Goal: Transaction & Acquisition: Purchase product/service

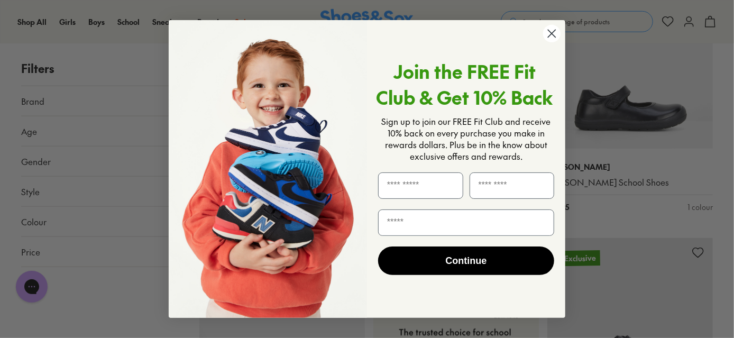
scroll to position [479, 0]
click at [555, 33] on circle "Close dialog" at bounding box center [551, 33] width 17 height 17
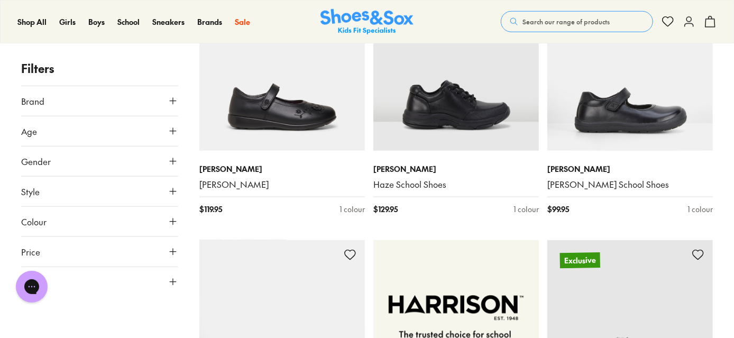
click at [79, 126] on button "Age" at bounding box center [99, 131] width 157 height 30
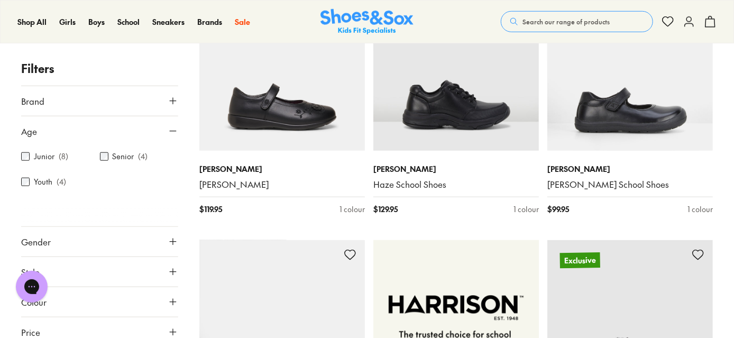
click at [62, 104] on button "Brand" at bounding box center [99, 101] width 157 height 30
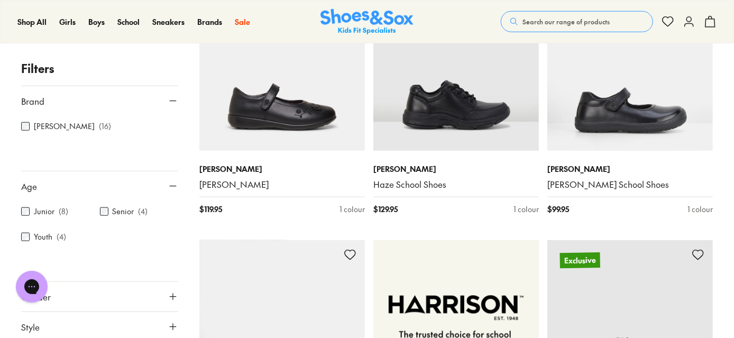
click at [67, 94] on button "Brand" at bounding box center [99, 101] width 157 height 30
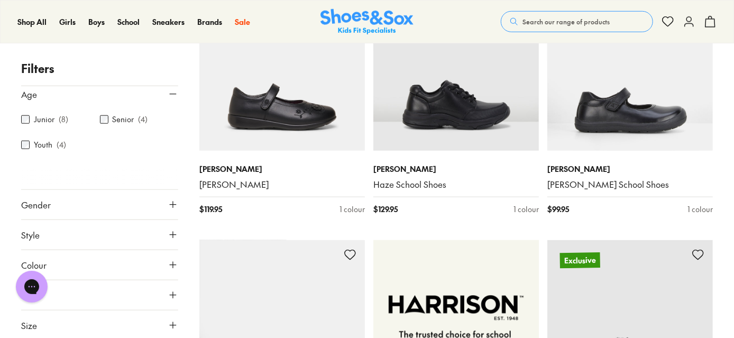
scroll to position [0, 0]
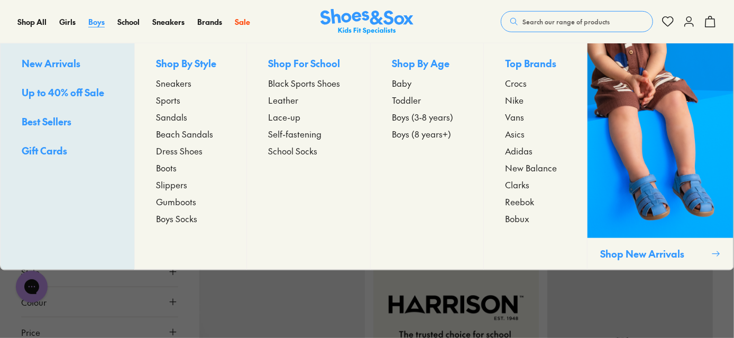
click at [97, 25] on span "Boys" at bounding box center [96, 21] width 16 height 11
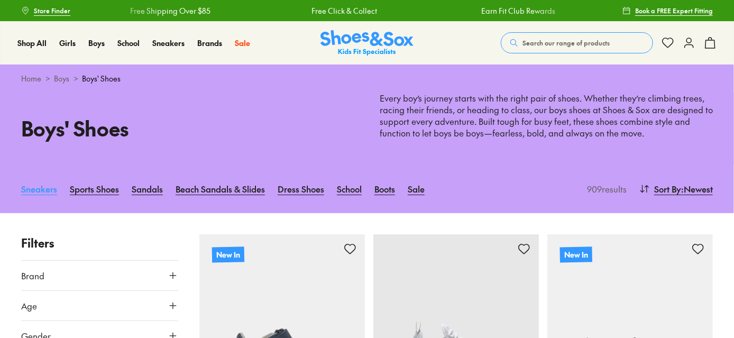
click at [43, 186] on link "Sneakers" at bounding box center [39, 188] width 36 height 23
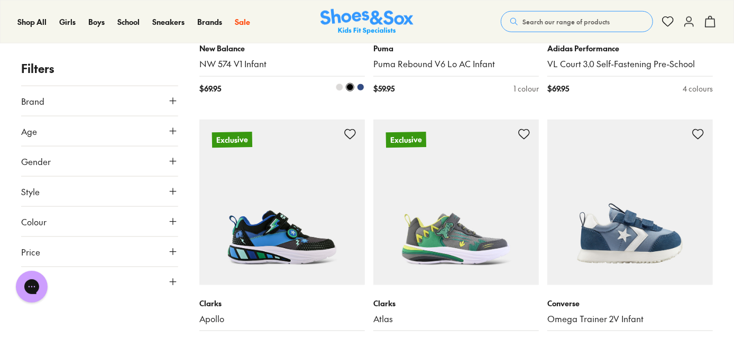
scroll to position [336, 0]
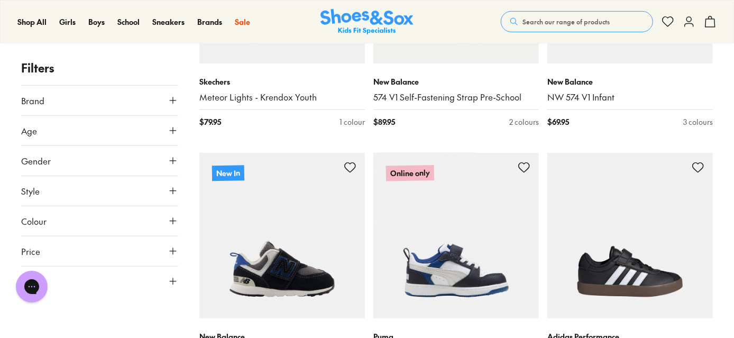
click at [168, 142] on button "Age" at bounding box center [99, 131] width 157 height 30
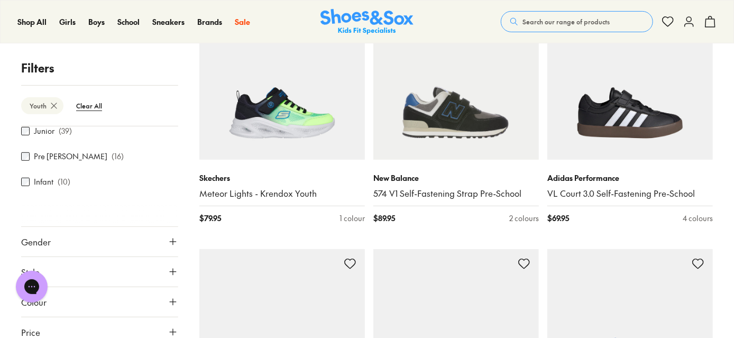
scroll to position [128, 0]
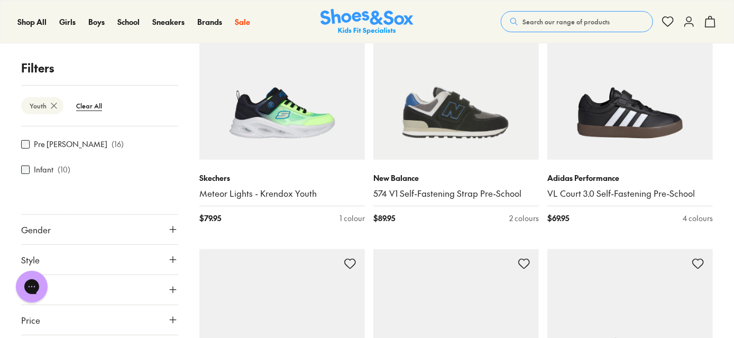
click at [134, 215] on button "Gender" at bounding box center [99, 230] width 157 height 30
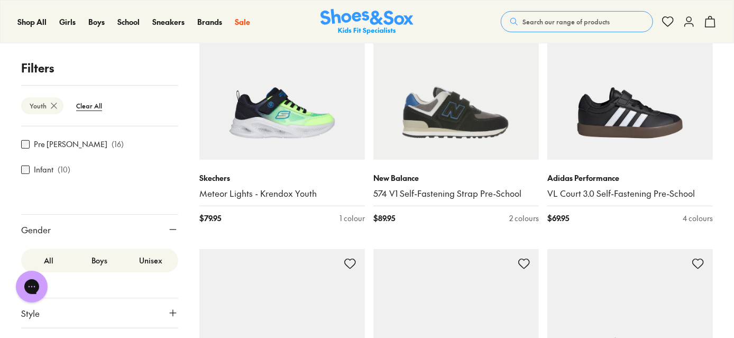
click at [93, 251] on label "Boys" at bounding box center [99, 261] width 51 height 20
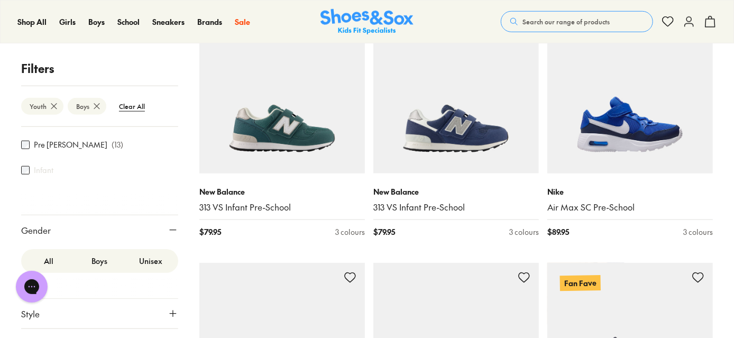
scroll to position [182, 0]
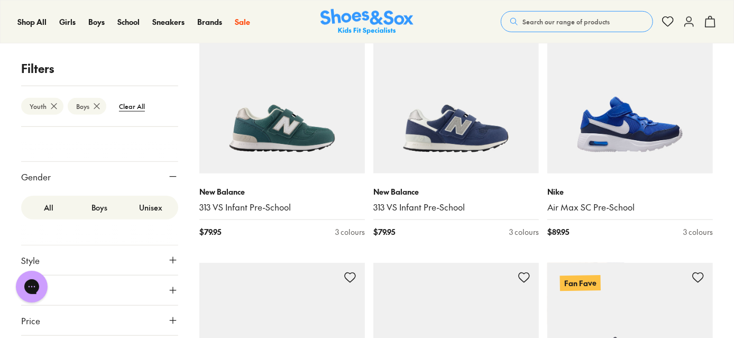
click at [119, 245] on button "Style" at bounding box center [99, 260] width 157 height 30
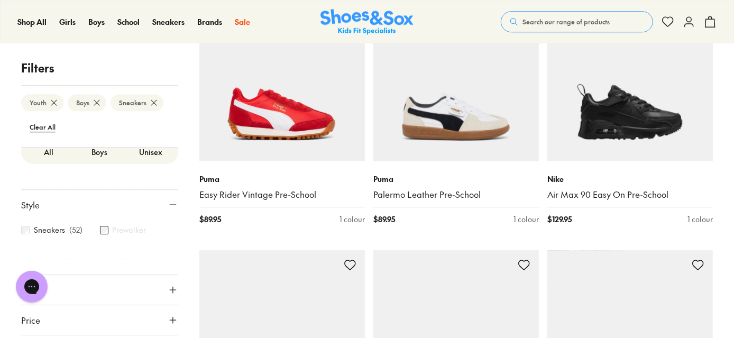
scroll to position [1586, 0]
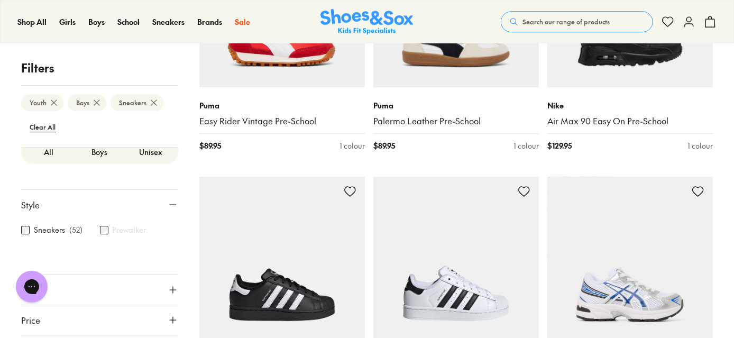
click at [107, 275] on button "Colour" at bounding box center [99, 290] width 157 height 30
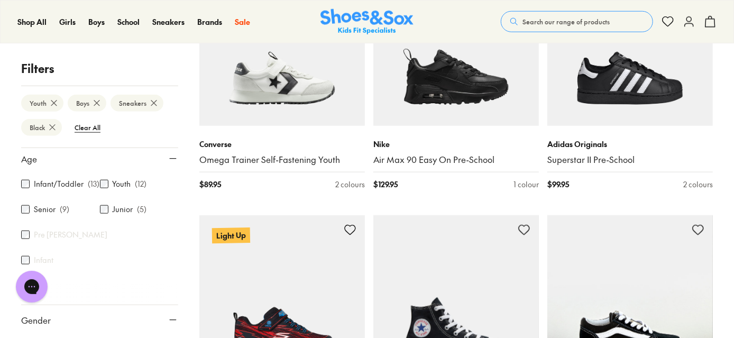
scroll to position [18, 0]
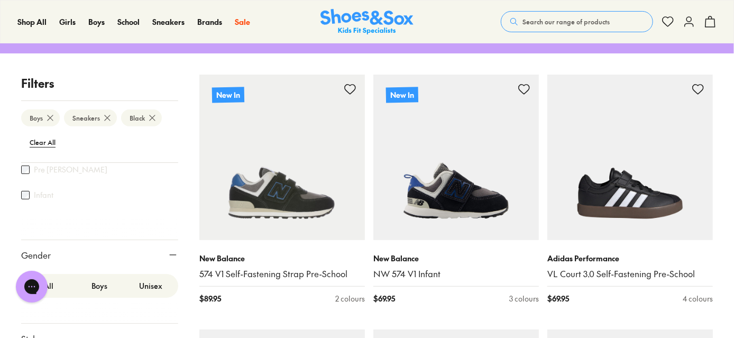
scroll to position [66, 0]
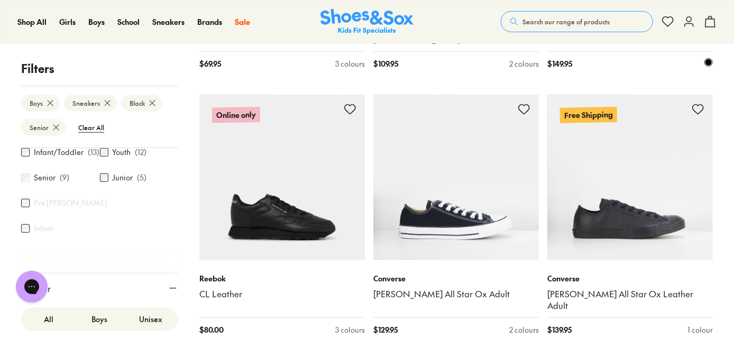
scroll to position [448, 0]
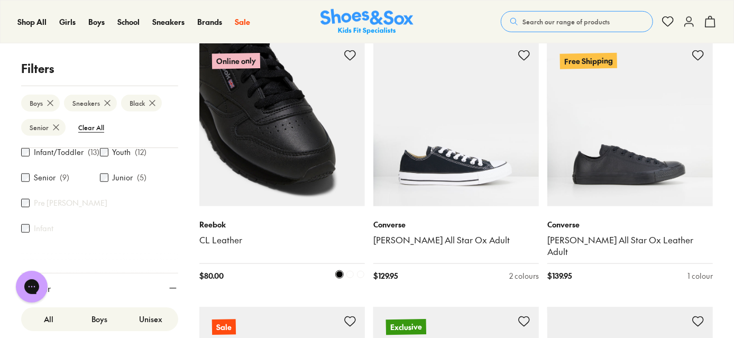
click at [314, 182] on img at bounding box center [281, 123] width 165 height 165
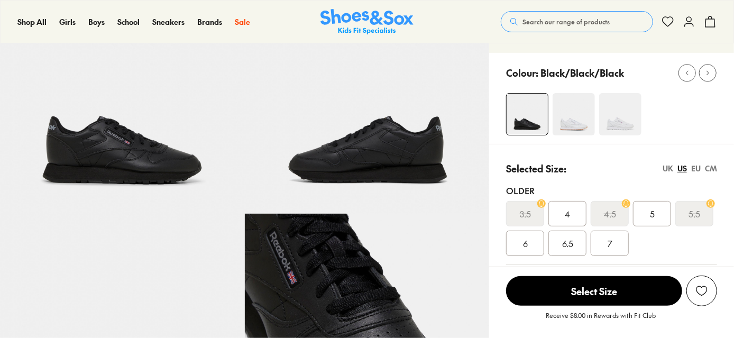
scroll to position [192, 0]
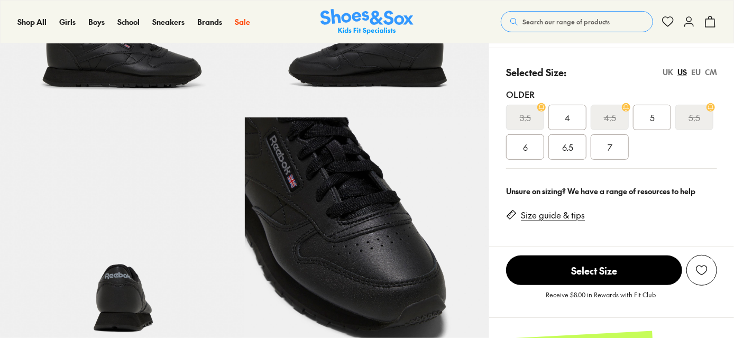
select select "*"
